Goal: Task Accomplishment & Management: Manage account settings

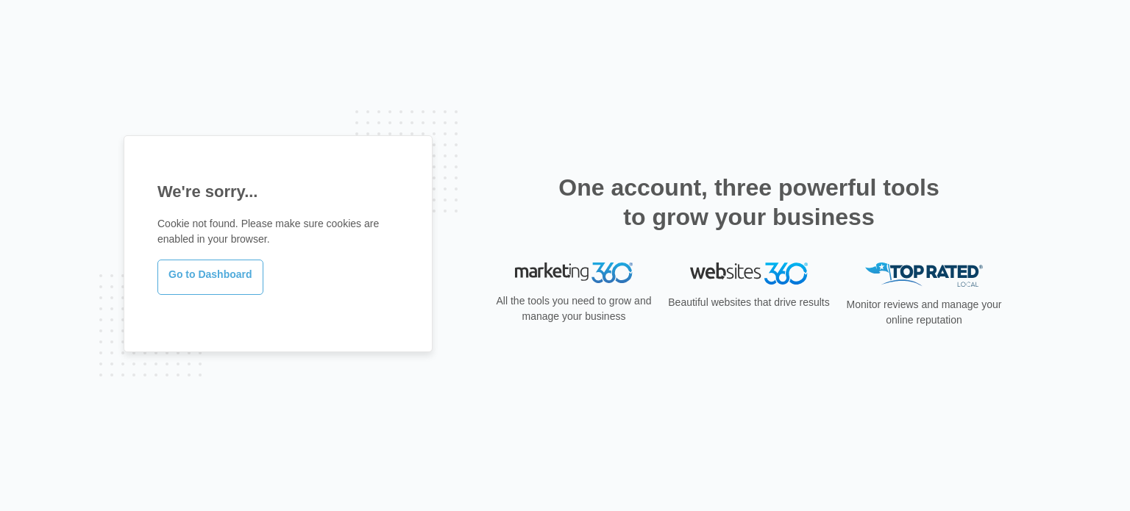
click at [204, 267] on link "Go to Dashboard" at bounding box center [210, 277] width 106 height 35
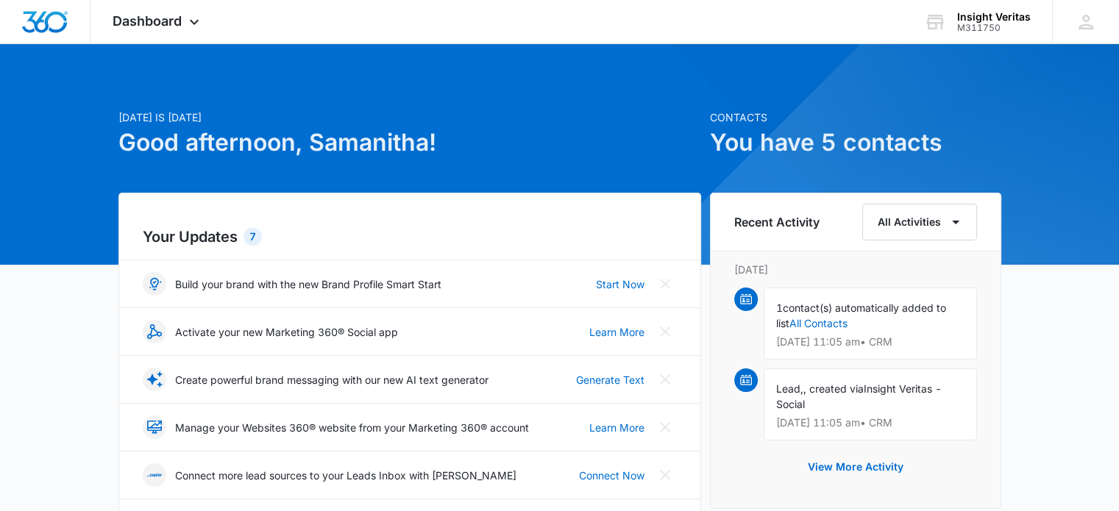
click at [1089, 29] on div at bounding box center [559, 33] width 1119 height 66
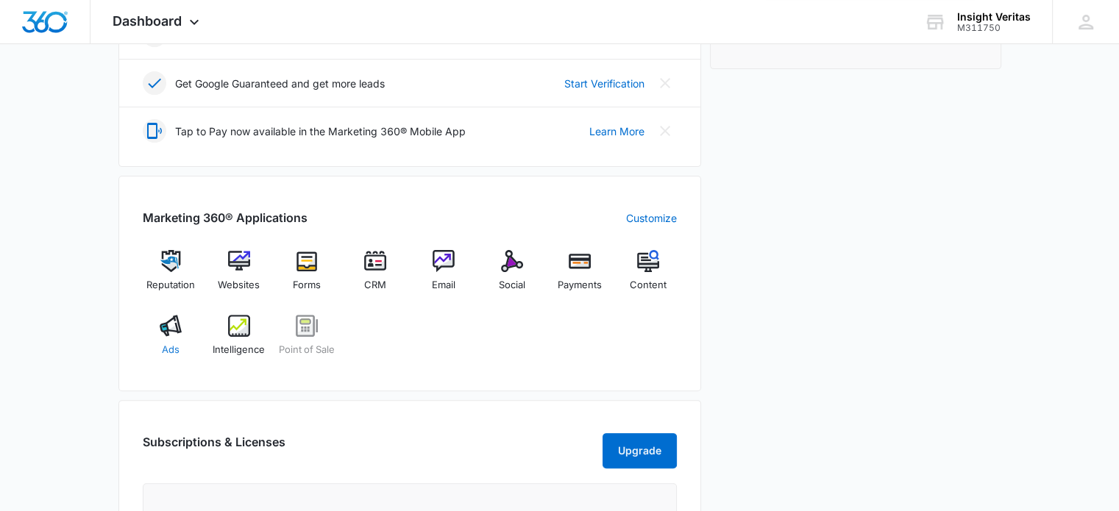
scroll to position [441, 0]
click at [512, 261] on img at bounding box center [512, 260] width 22 height 22
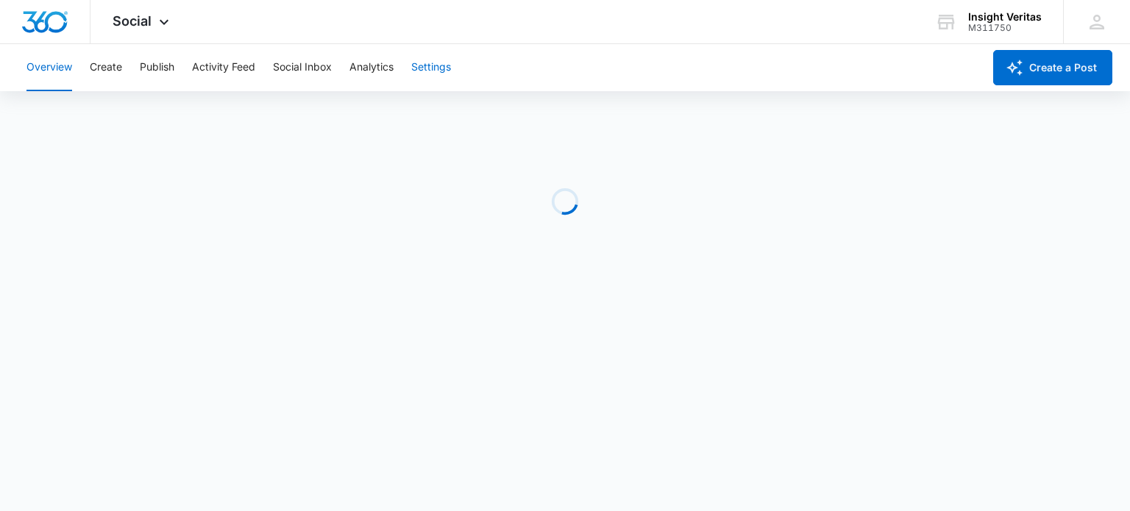
click at [434, 71] on button "Settings" at bounding box center [431, 67] width 40 height 47
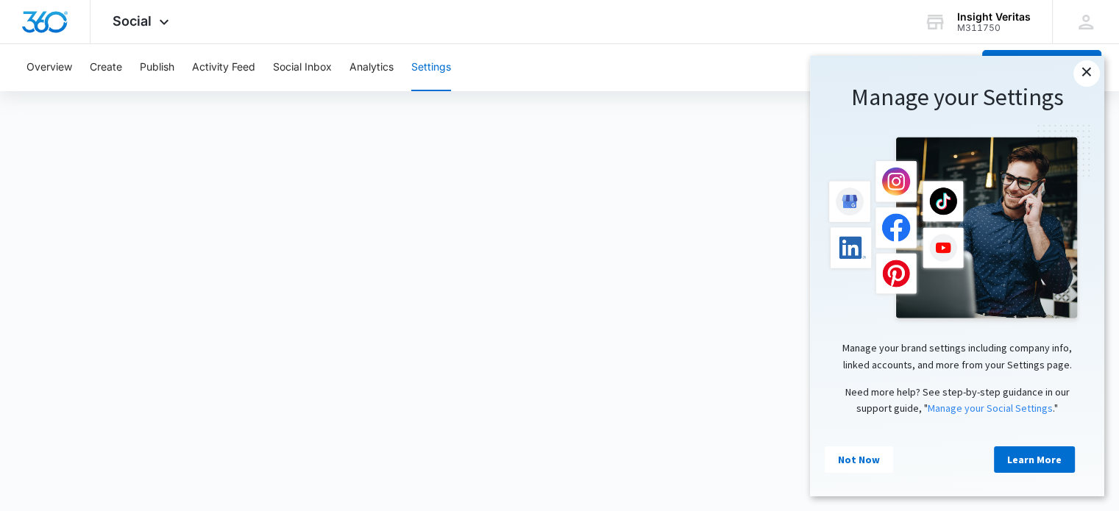
click at [1082, 72] on link "×" at bounding box center [1087, 73] width 26 height 26
